Goal: Transaction & Acquisition: Purchase product/service

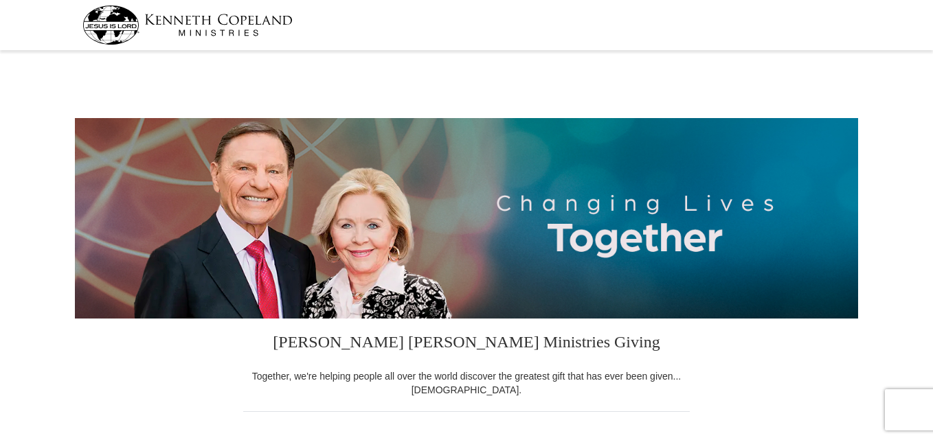
select select "AZ"
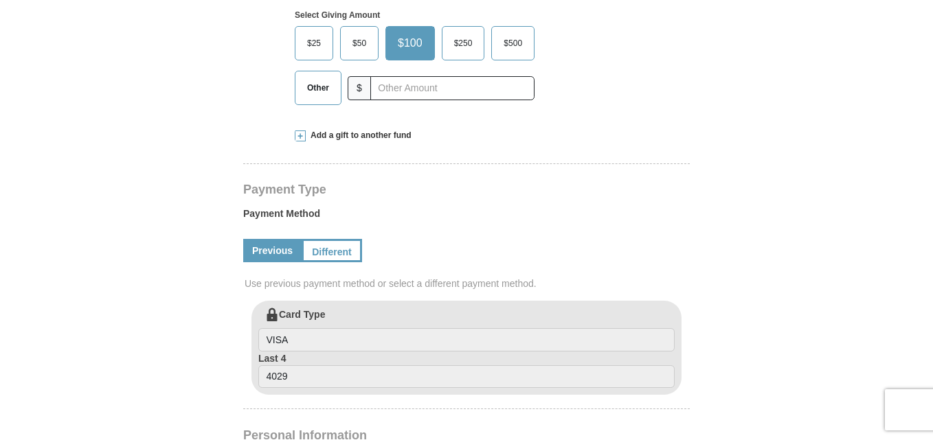
click at [315, 91] on span "Other" at bounding box center [318, 88] width 36 height 21
click at [0, 0] on input "Other" at bounding box center [0, 0] width 0 height 0
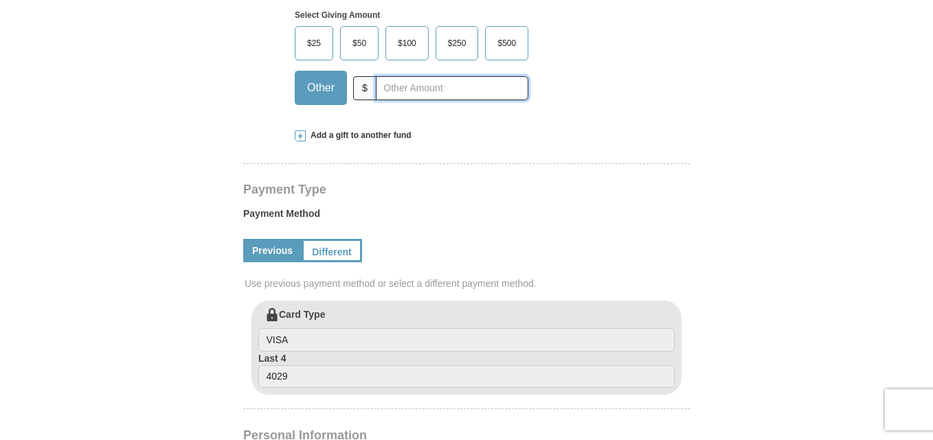
click at [392, 90] on input "text" at bounding box center [452, 88] width 153 height 24
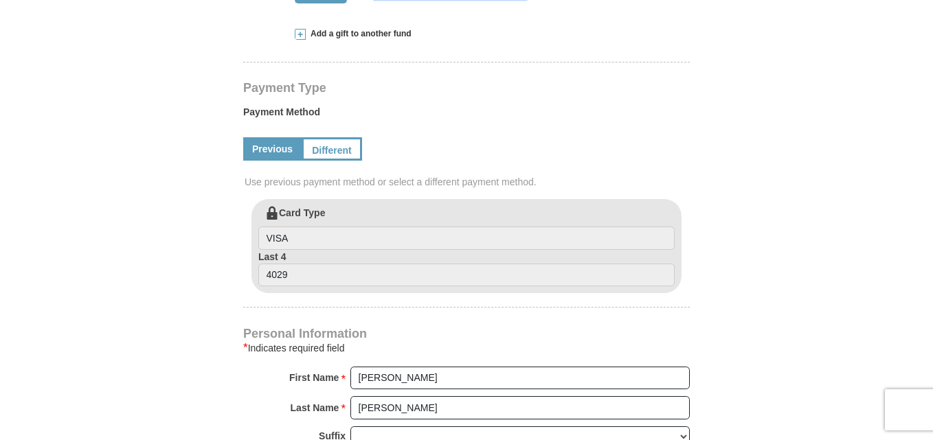
scroll to position [647, 0]
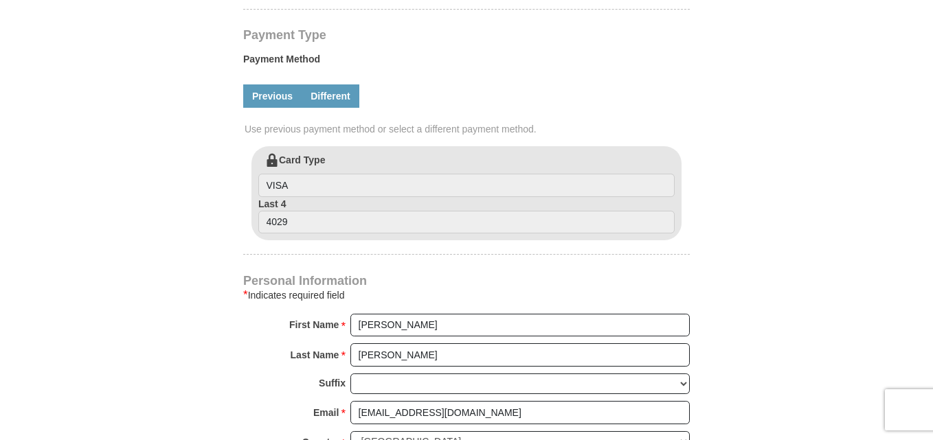
type input "100.00"
click at [332, 98] on link "Different" at bounding box center [331, 96] width 58 height 23
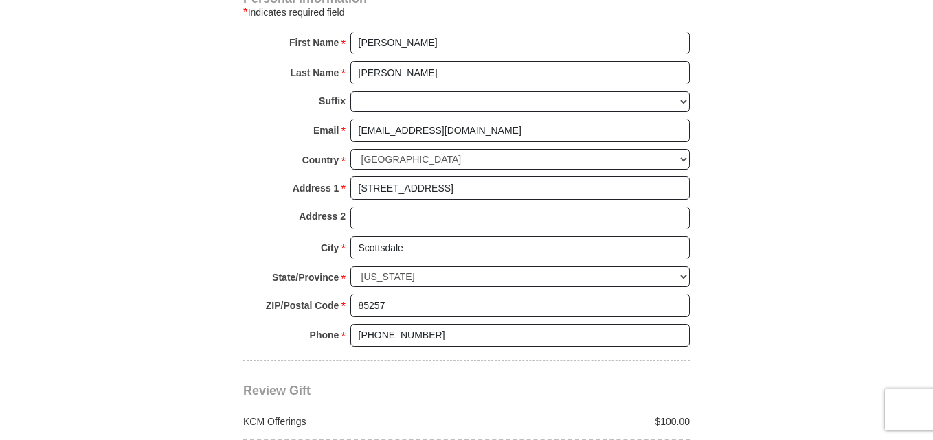
scroll to position [1084, 0]
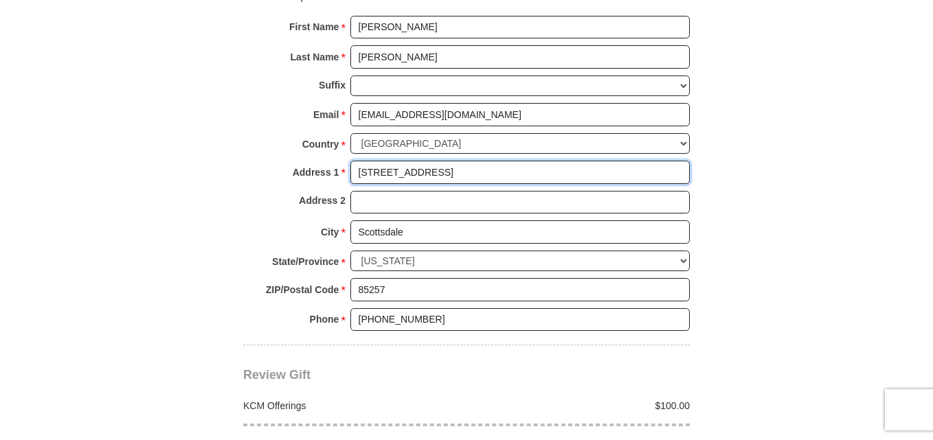
click at [597, 178] on input "[STREET_ADDRESS]" at bounding box center [519, 172] width 339 height 23
type input "1"
type input "[STREET_ADDRESS]"
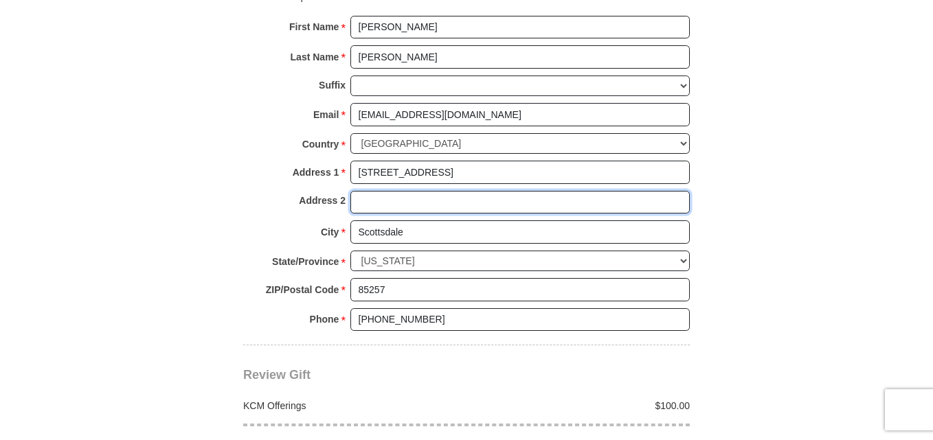
type input "# 2036"
click at [535, 241] on input "Scottsdale" at bounding box center [519, 232] width 339 height 23
type input "S"
type input "Phoenix"
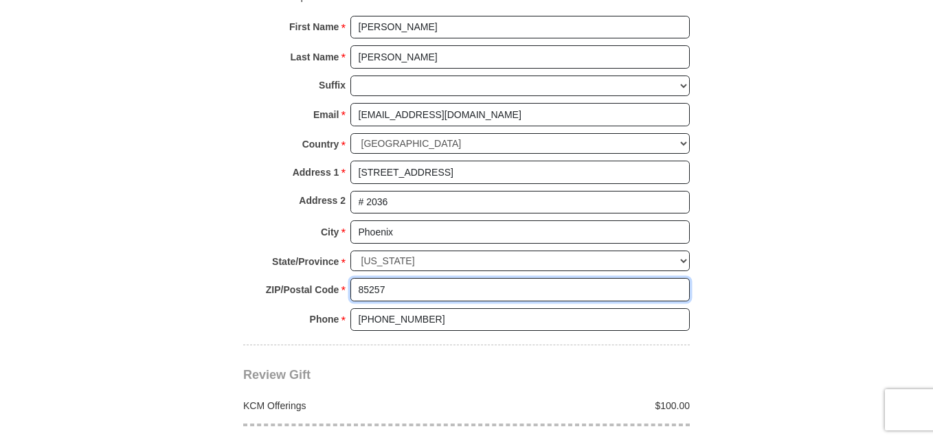
click at [482, 297] on input "85257" at bounding box center [519, 289] width 339 height 23
type input "85017"
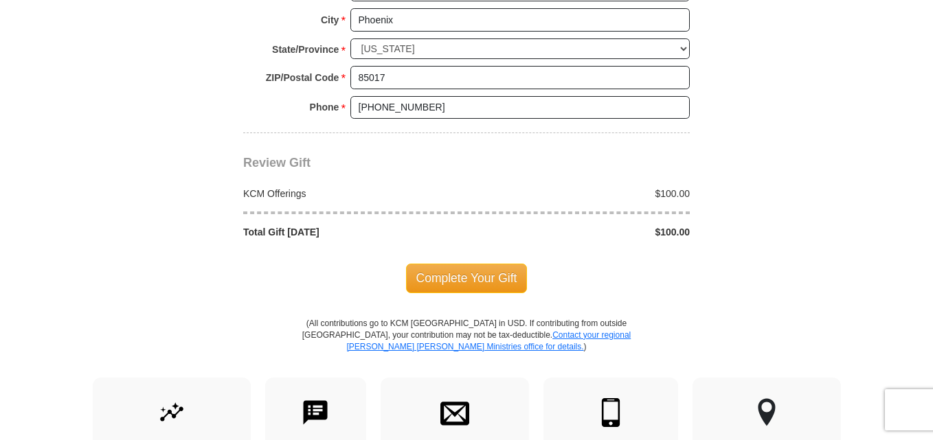
scroll to position [1372, 0]
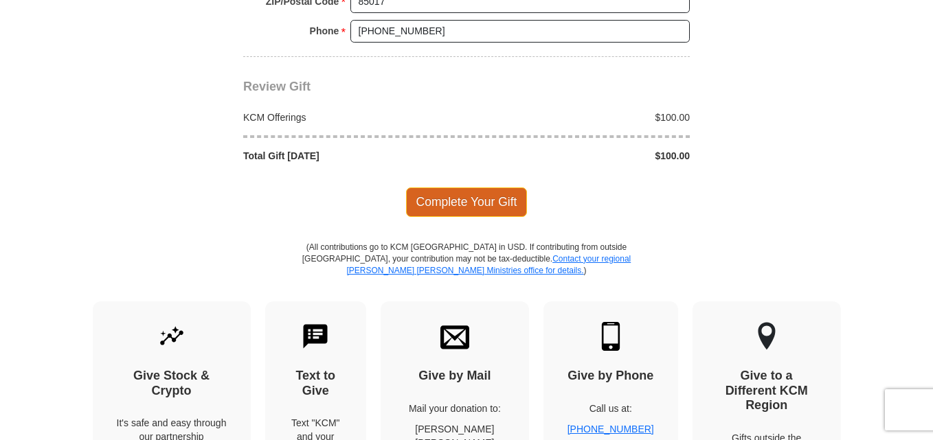
click at [451, 206] on span "Complete Your Gift" at bounding box center [467, 202] width 122 height 29
